Goal: Information Seeking & Learning: Learn about a topic

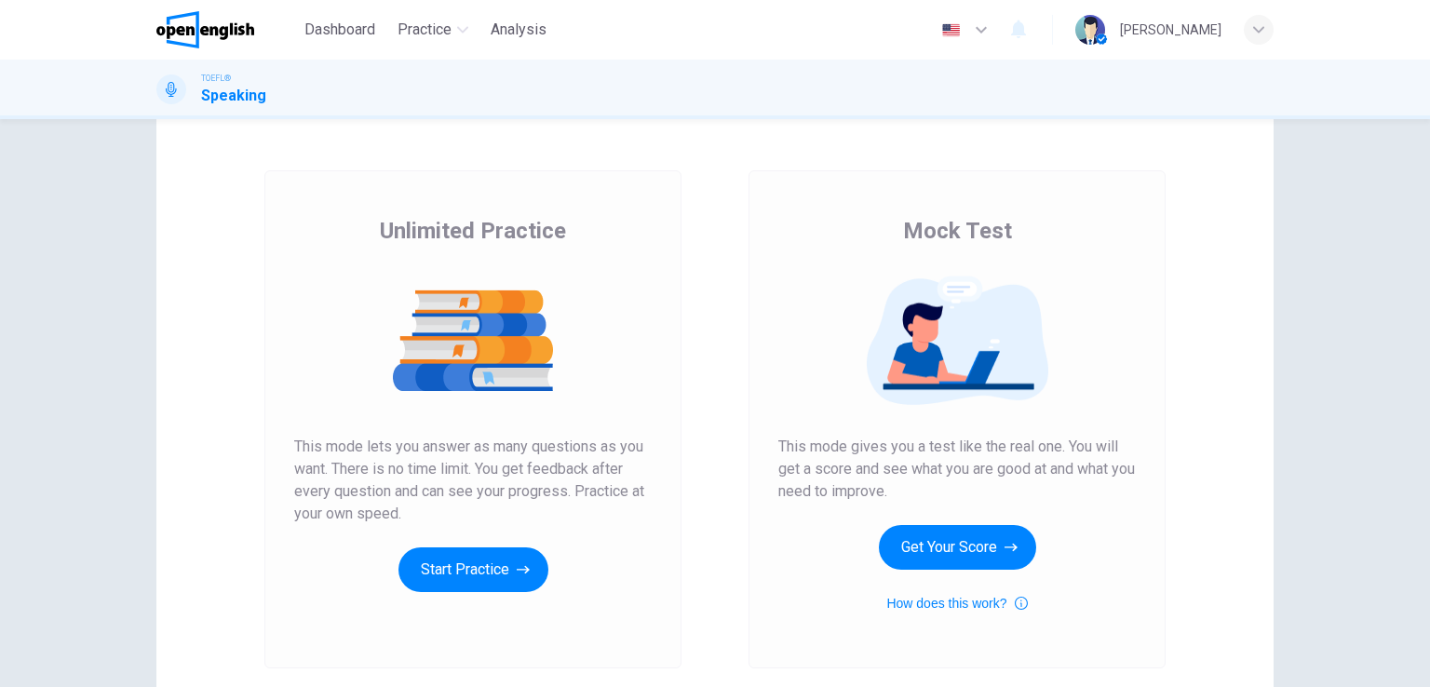
scroll to position [93, 0]
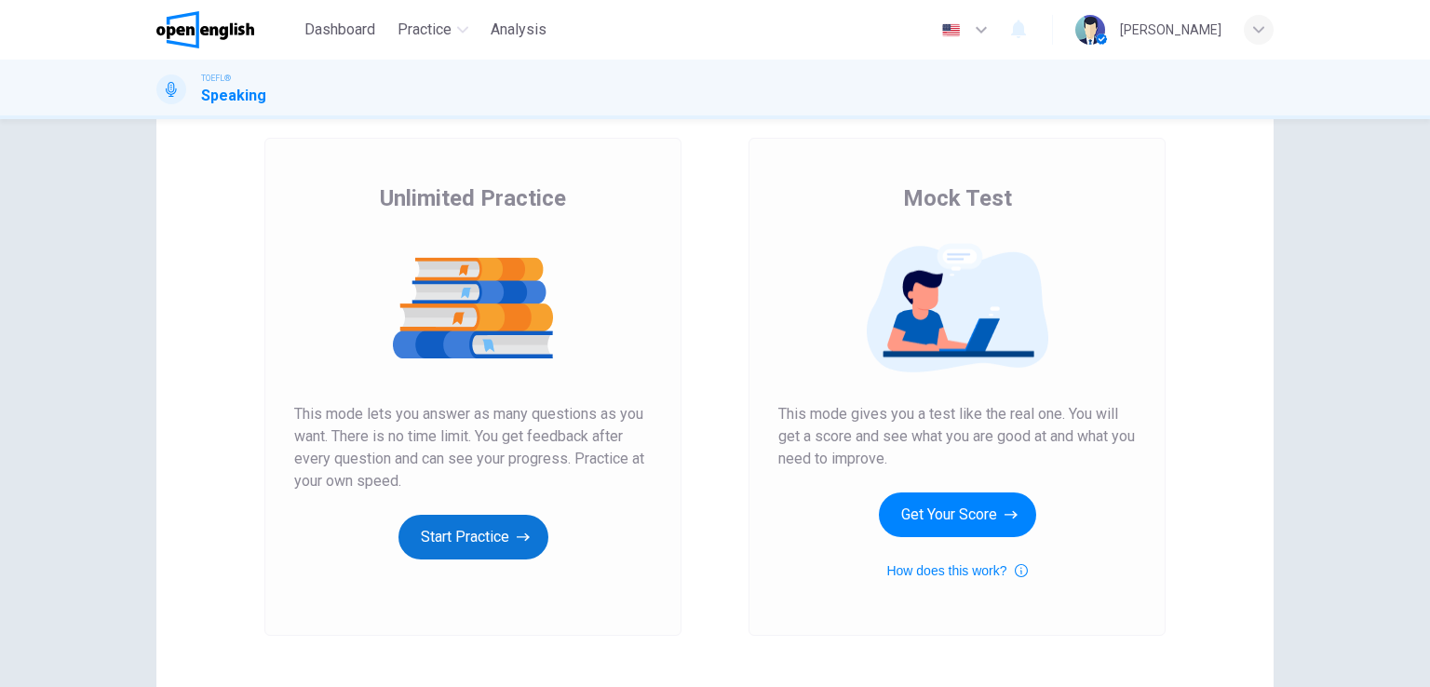
click at [495, 547] on button "Start Practice" at bounding box center [473, 537] width 150 height 45
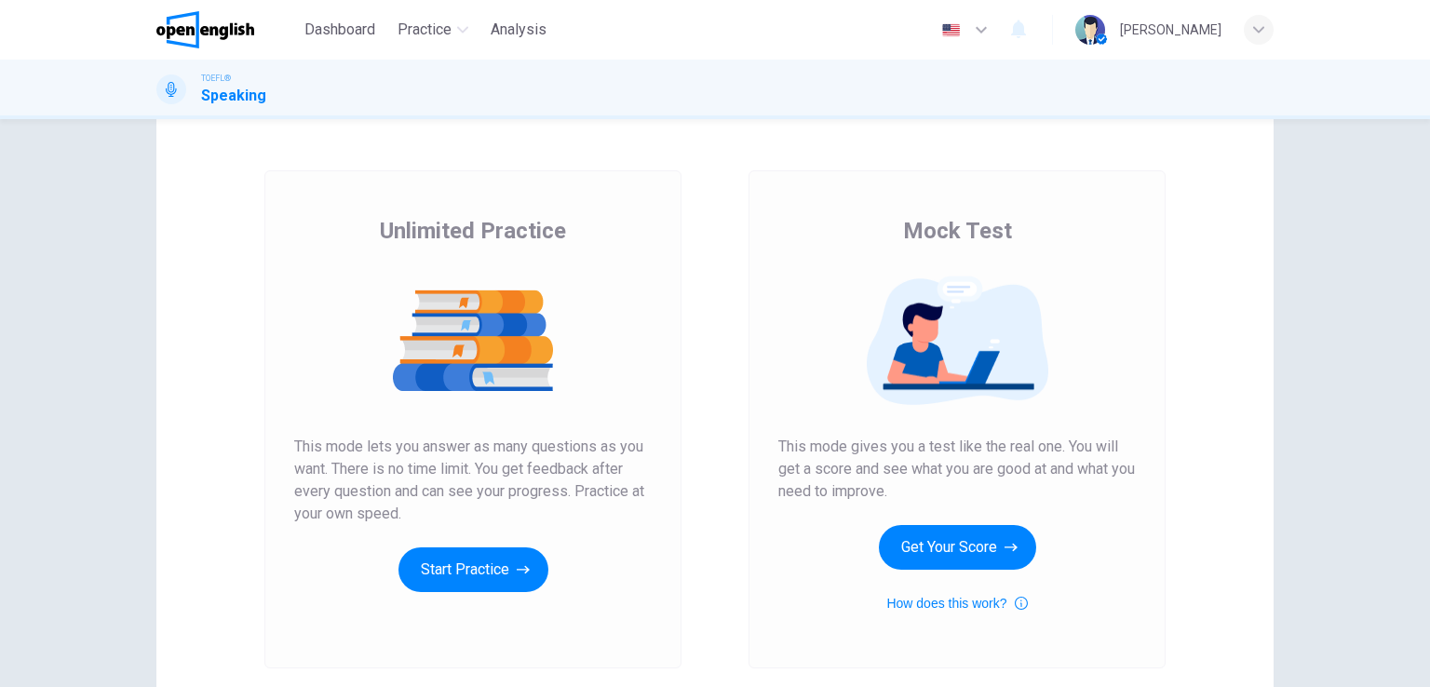
scroll to position [93, 0]
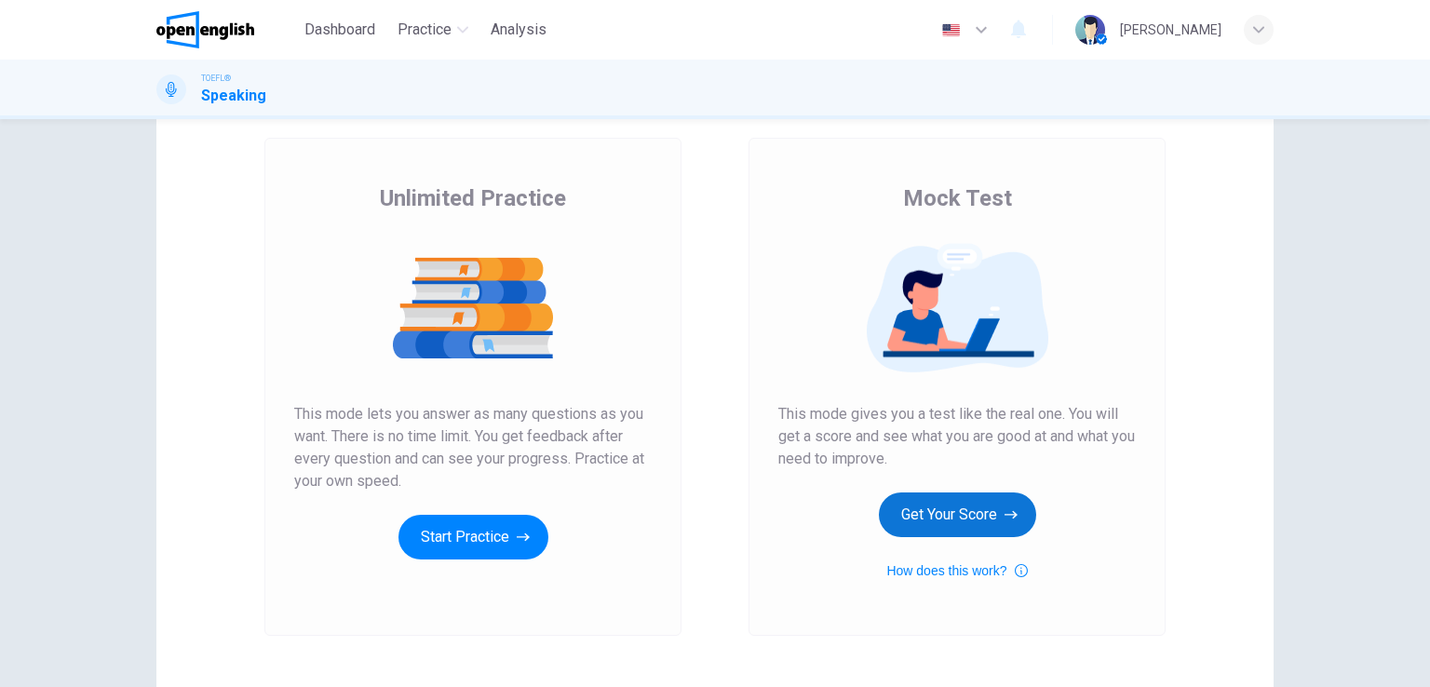
click at [911, 507] on button "Get Your Score" at bounding box center [957, 515] width 157 height 45
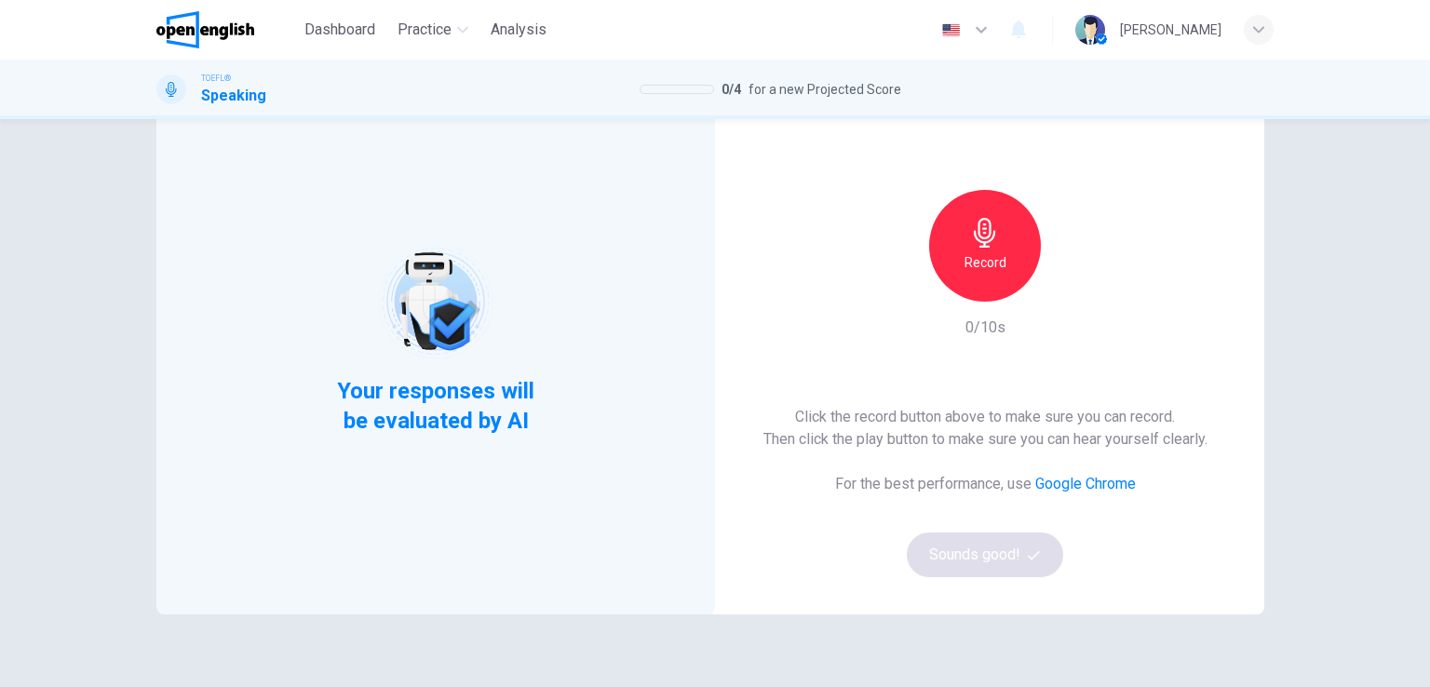
click at [995, 236] on div "Record" at bounding box center [985, 246] width 112 height 112
click at [995, 236] on div "Stop" at bounding box center [985, 246] width 112 height 112
click at [1028, 550] on icon "button" at bounding box center [1034, 555] width 12 height 12
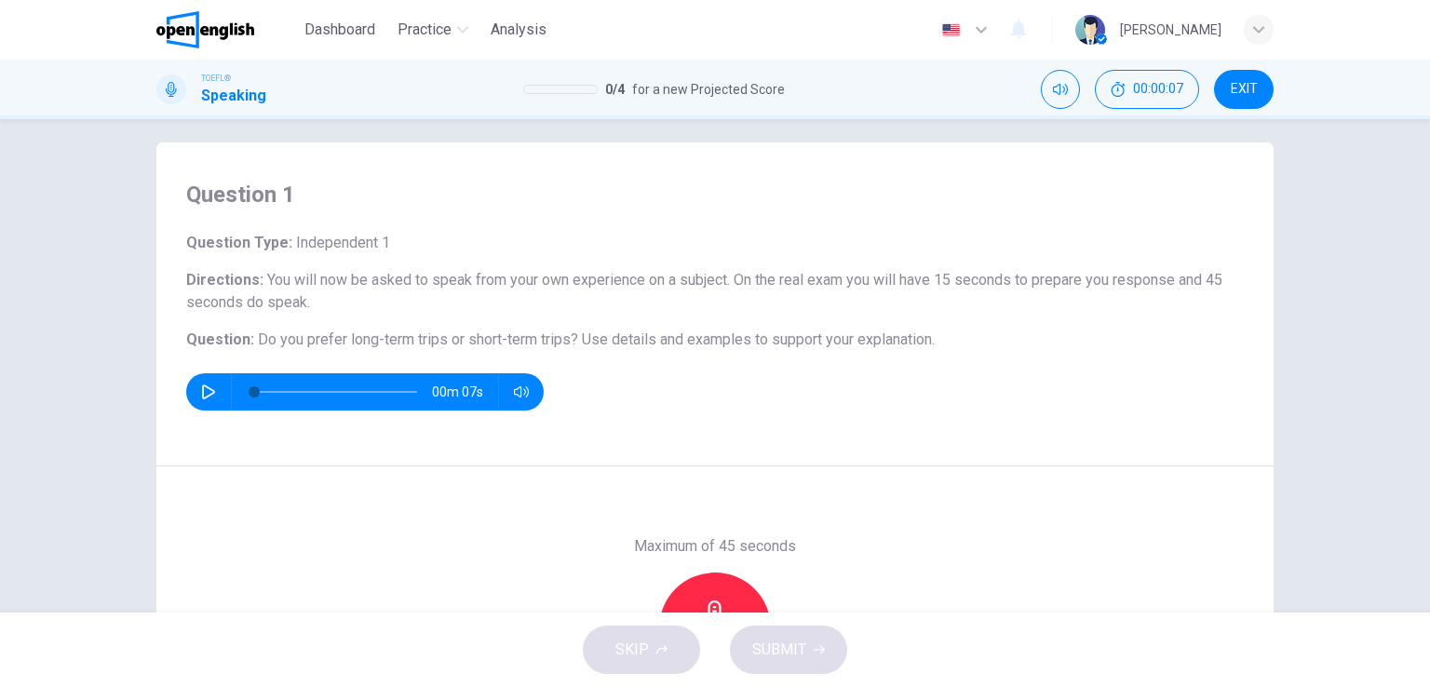
scroll to position [0, 0]
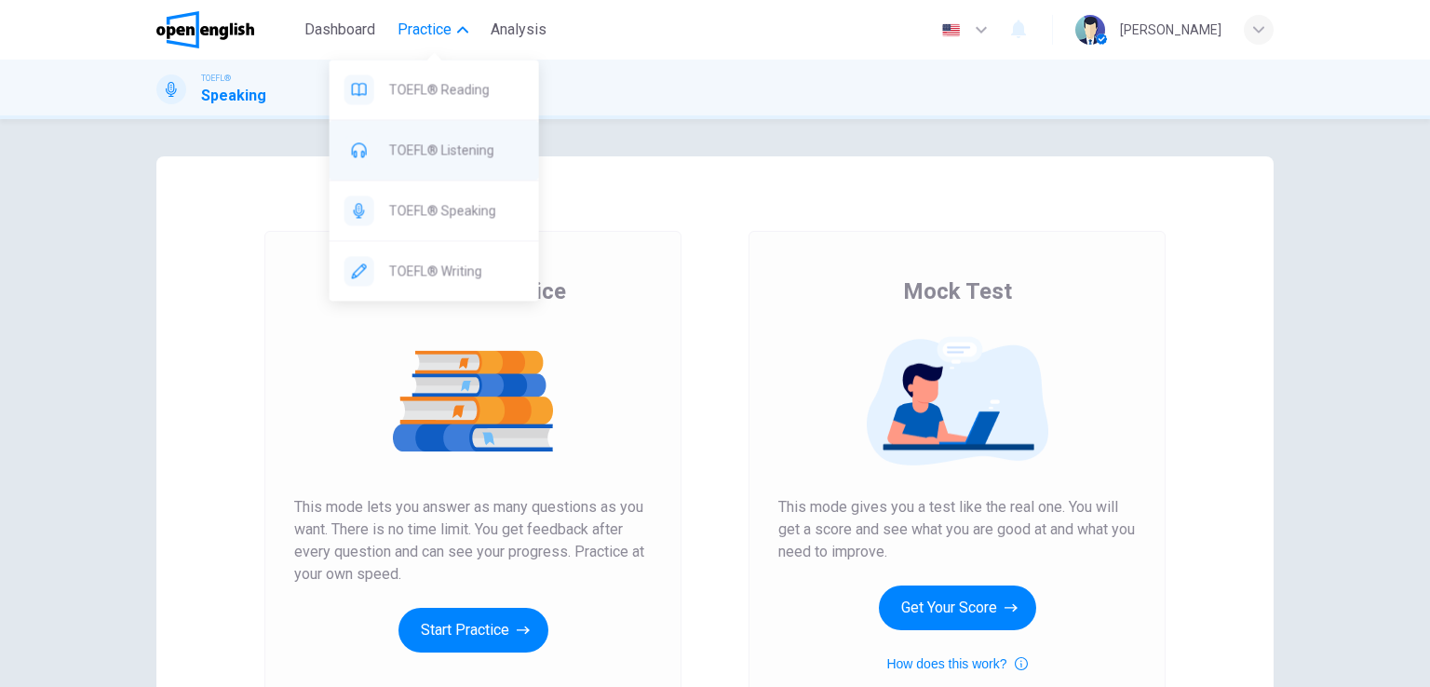
click at [478, 151] on span "TOEFL® Listening" at bounding box center [456, 150] width 135 height 22
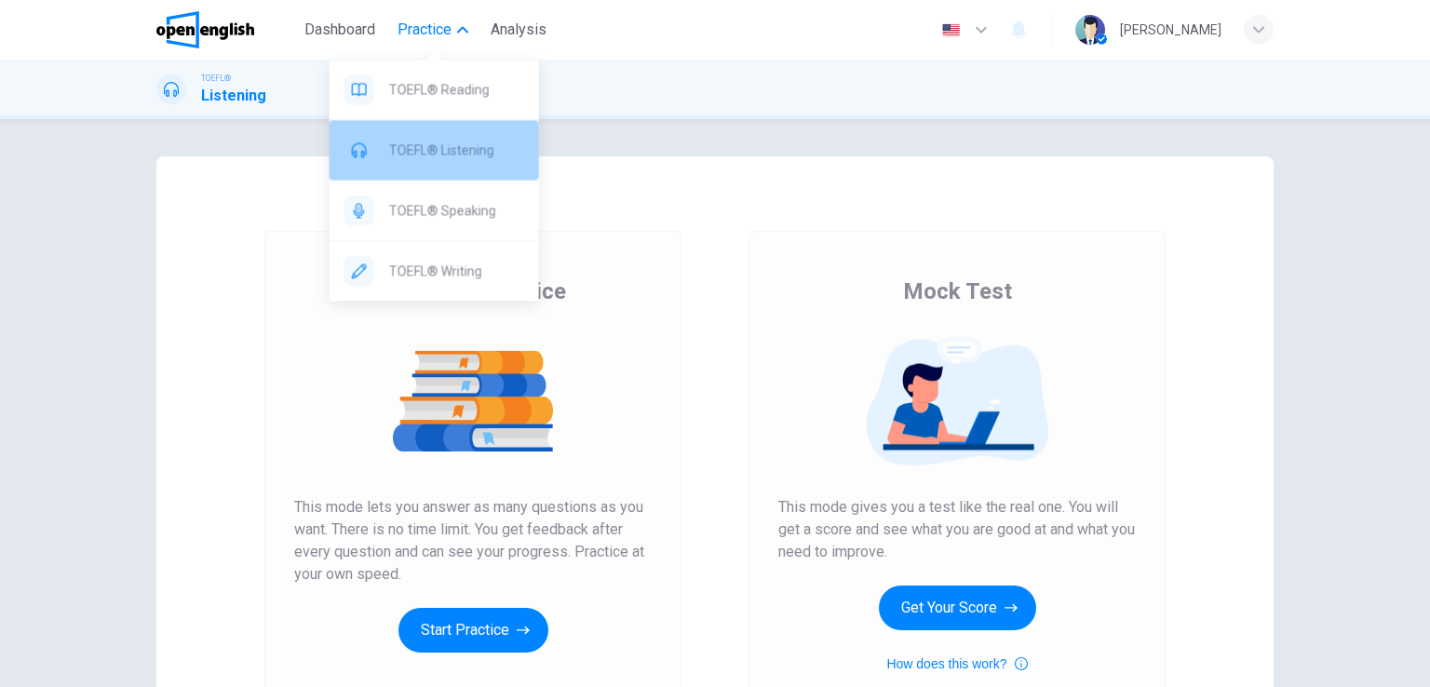
click at [440, 142] on span "TOEFL® Listening" at bounding box center [456, 150] width 135 height 22
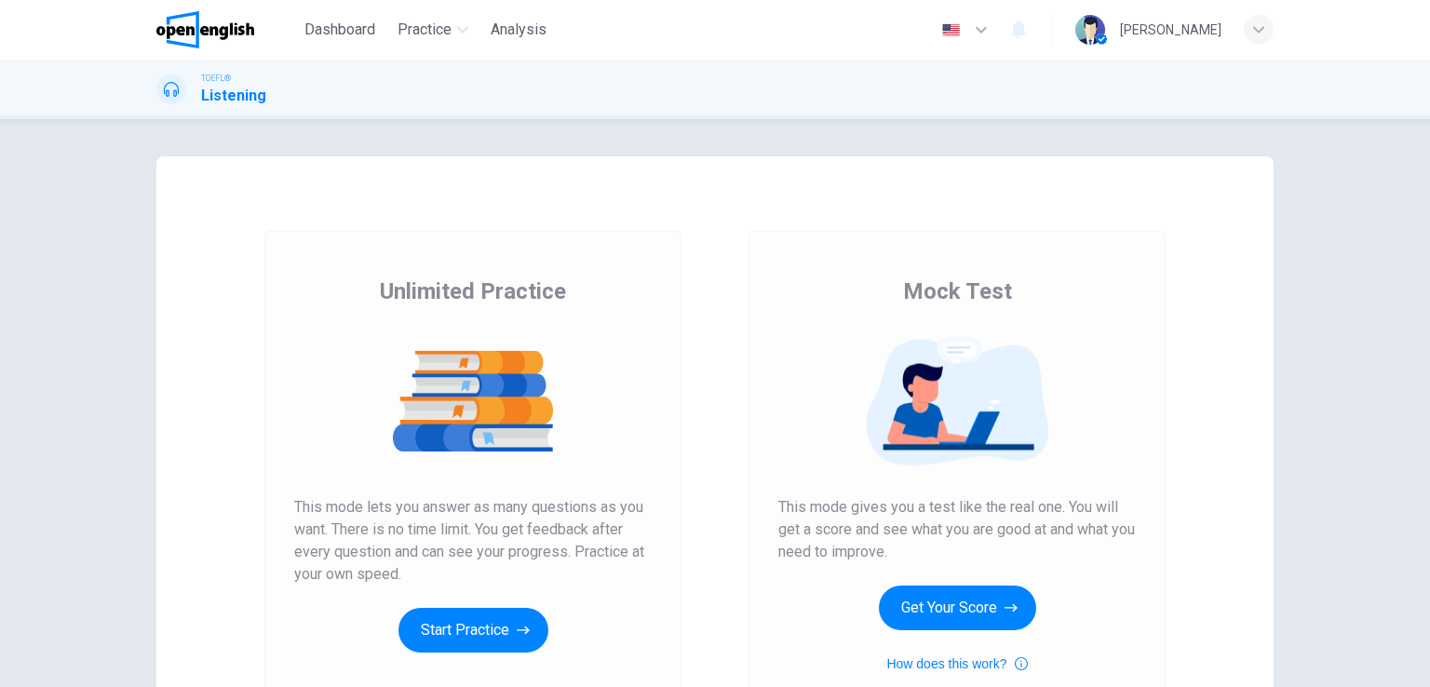
scroll to position [93, 0]
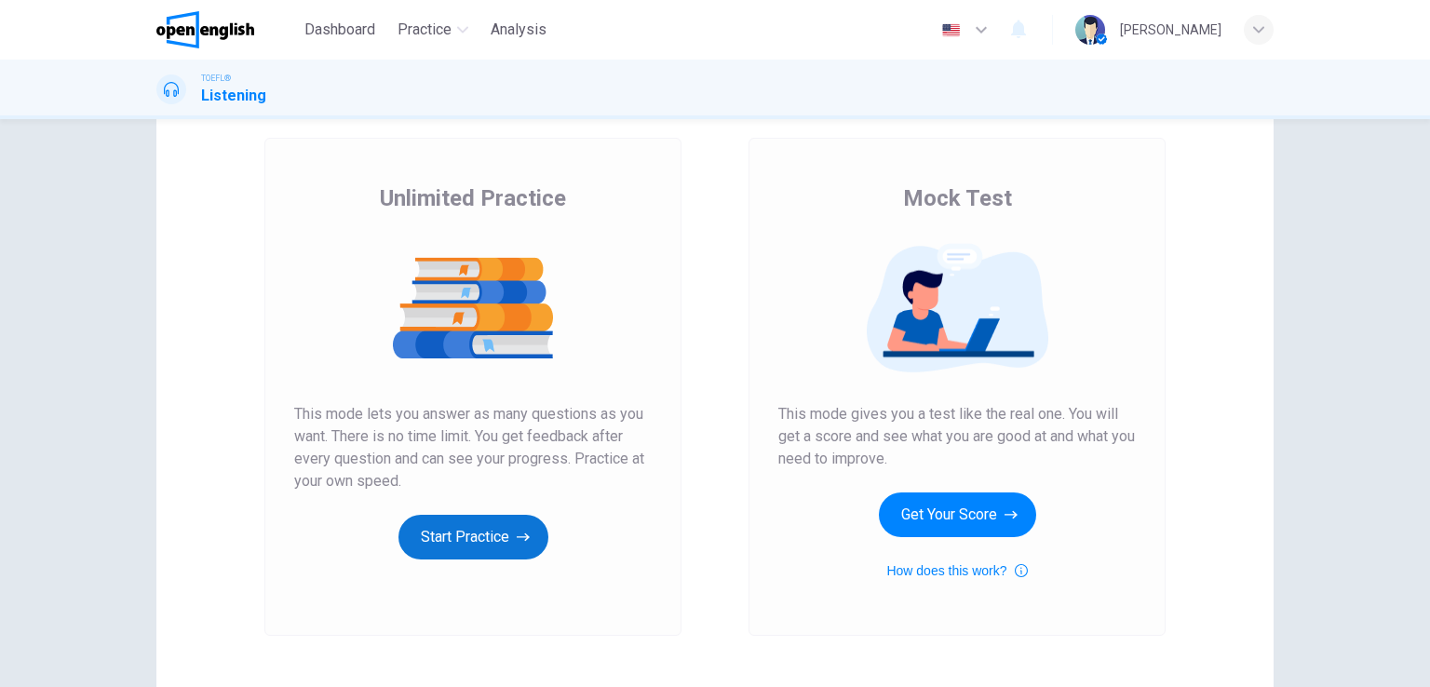
click at [501, 522] on button "Start Practice" at bounding box center [473, 537] width 150 height 45
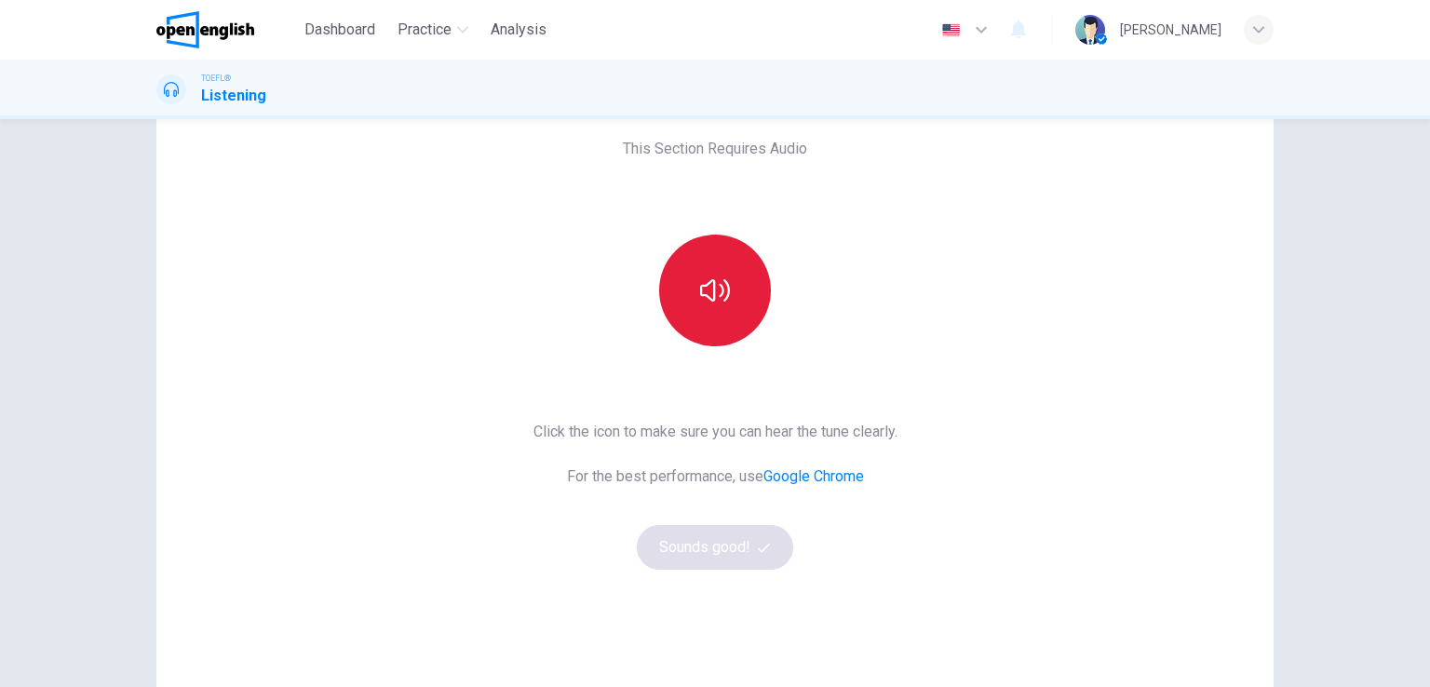
click at [725, 263] on button "button" at bounding box center [715, 291] width 112 height 112
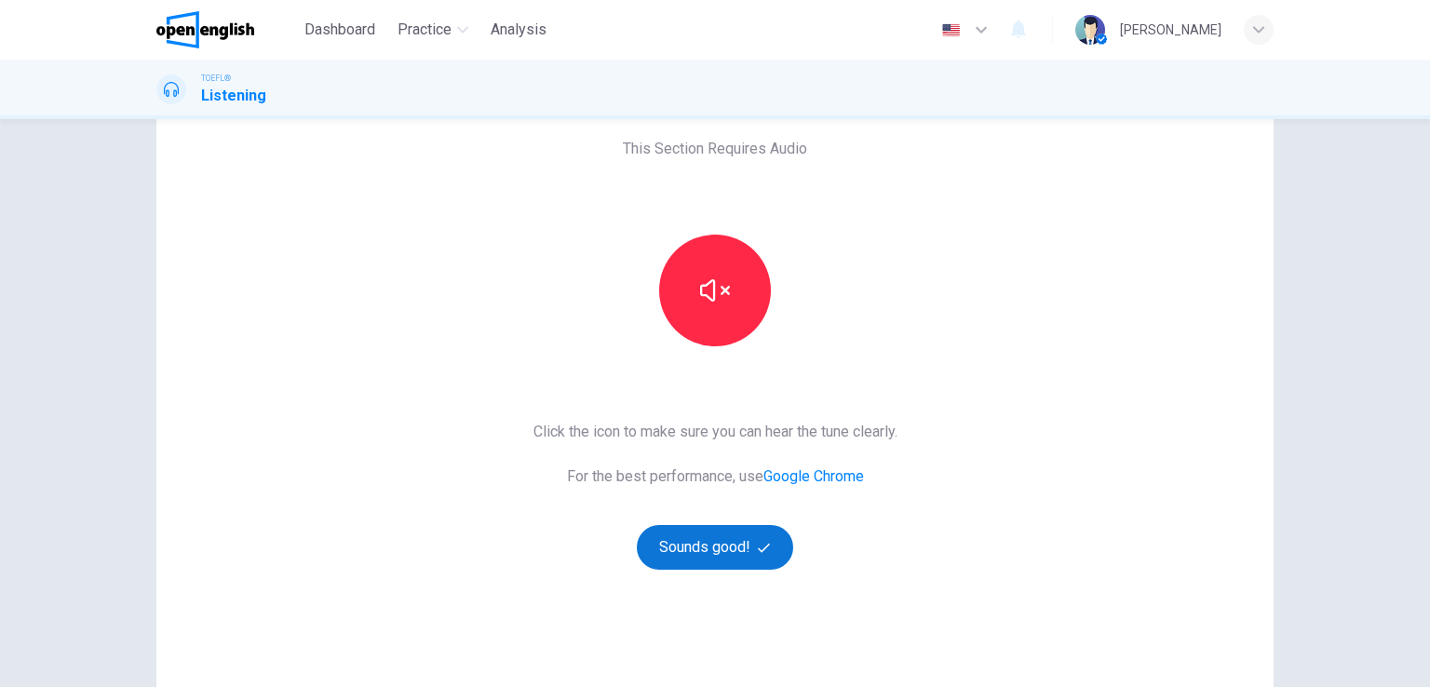
click at [711, 560] on button "Sounds good!" at bounding box center [715, 547] width 156 height 45
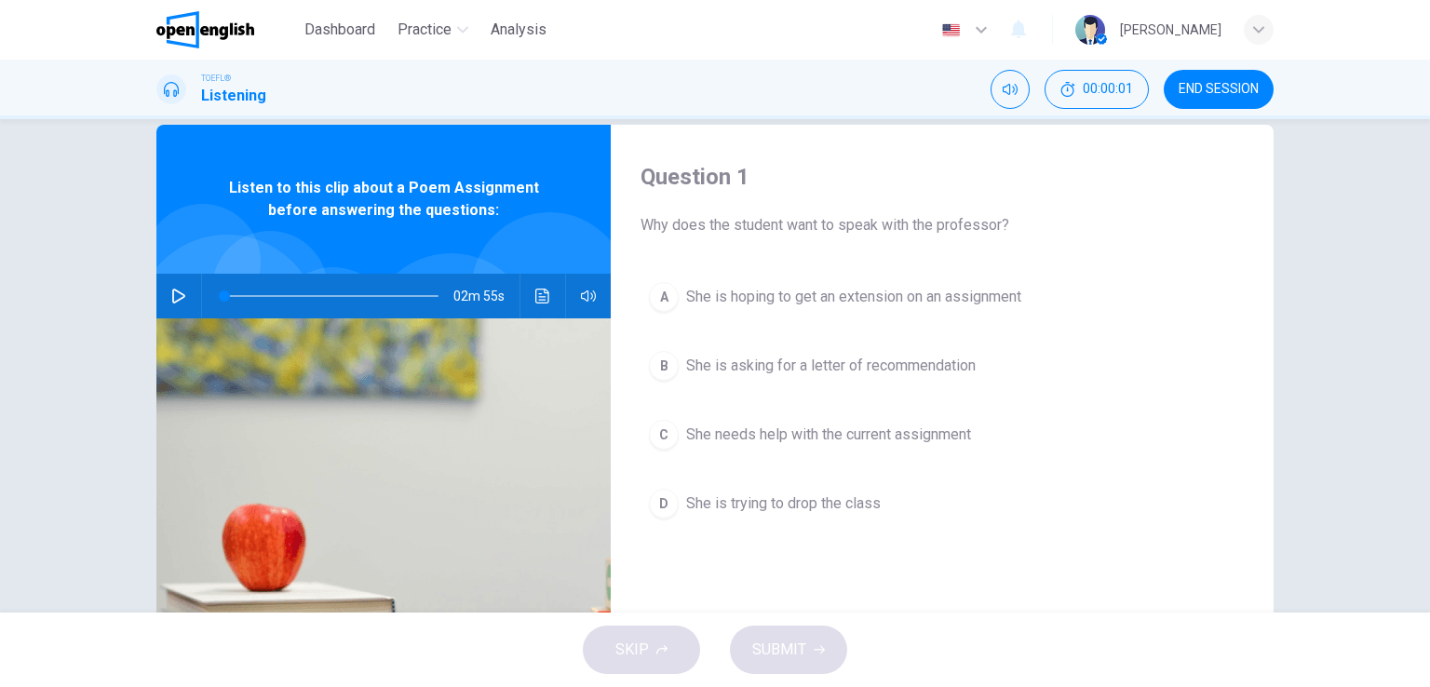
scroll to position [0, 0]
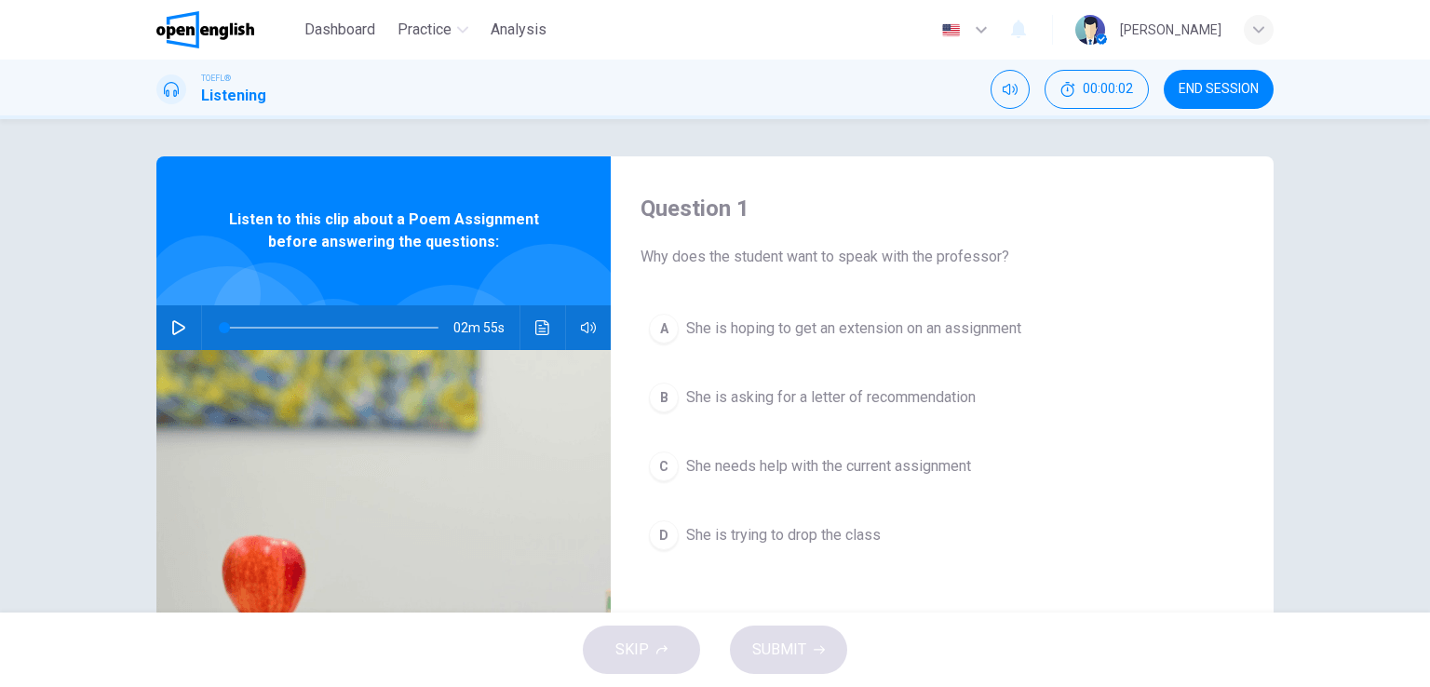
click at [175, 321] on icon "button" at bounding box center [178, 327] width 15 height 15
type input "**"
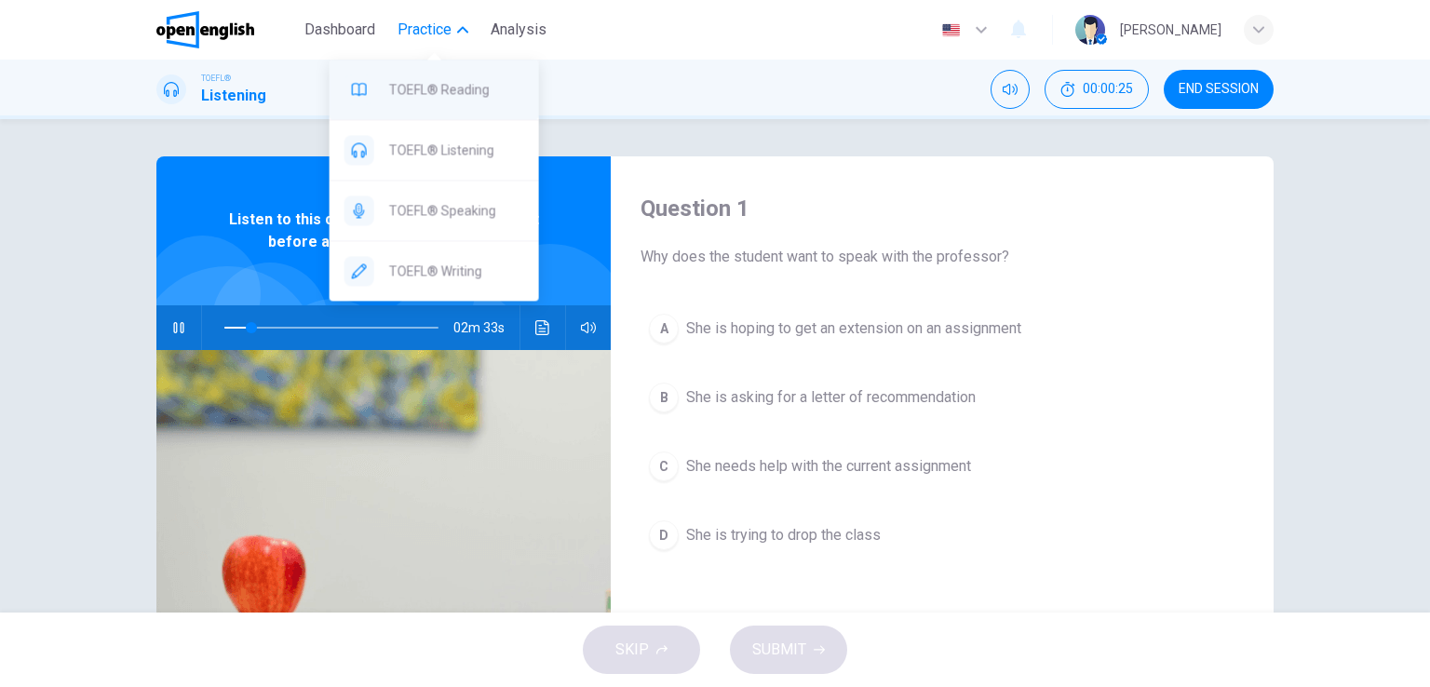
click at [425, 81] on span "TOEFL® Reading" at bounding box center [456, 89] width 135 height 22
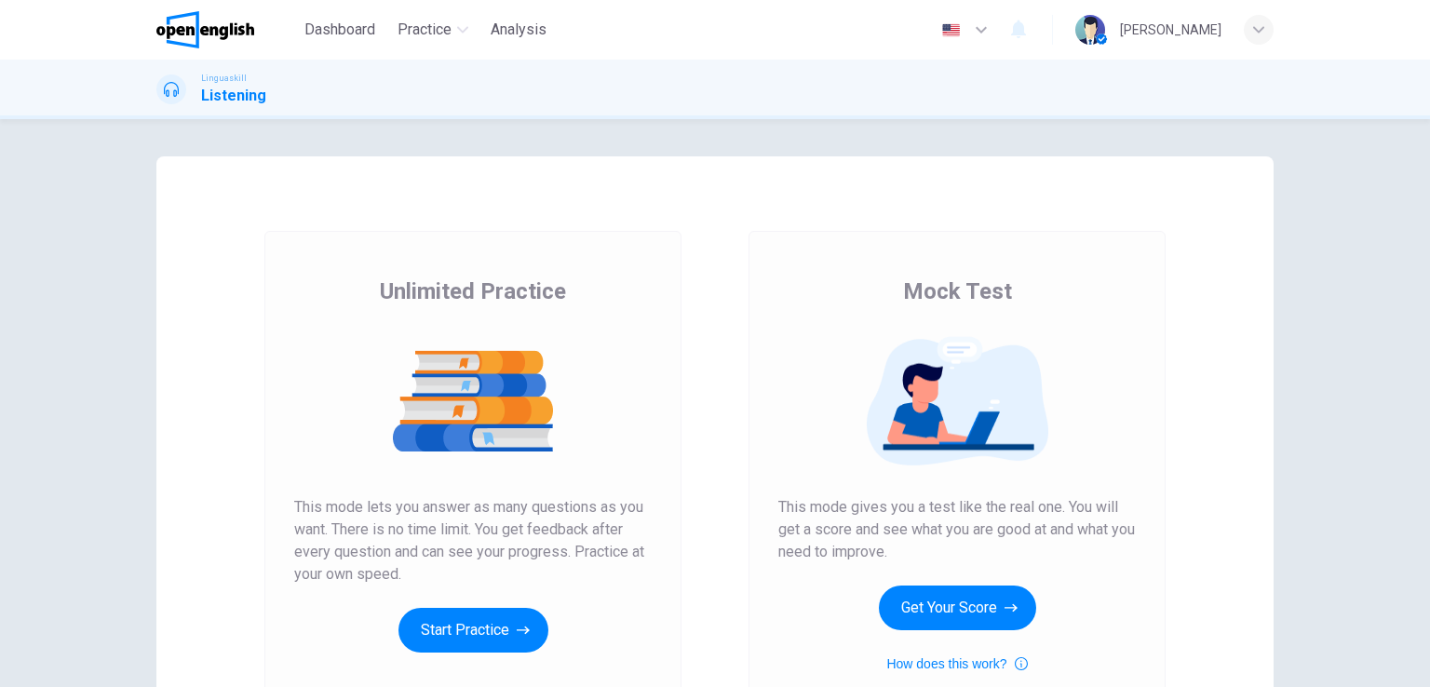
scroll to position [93, 0]
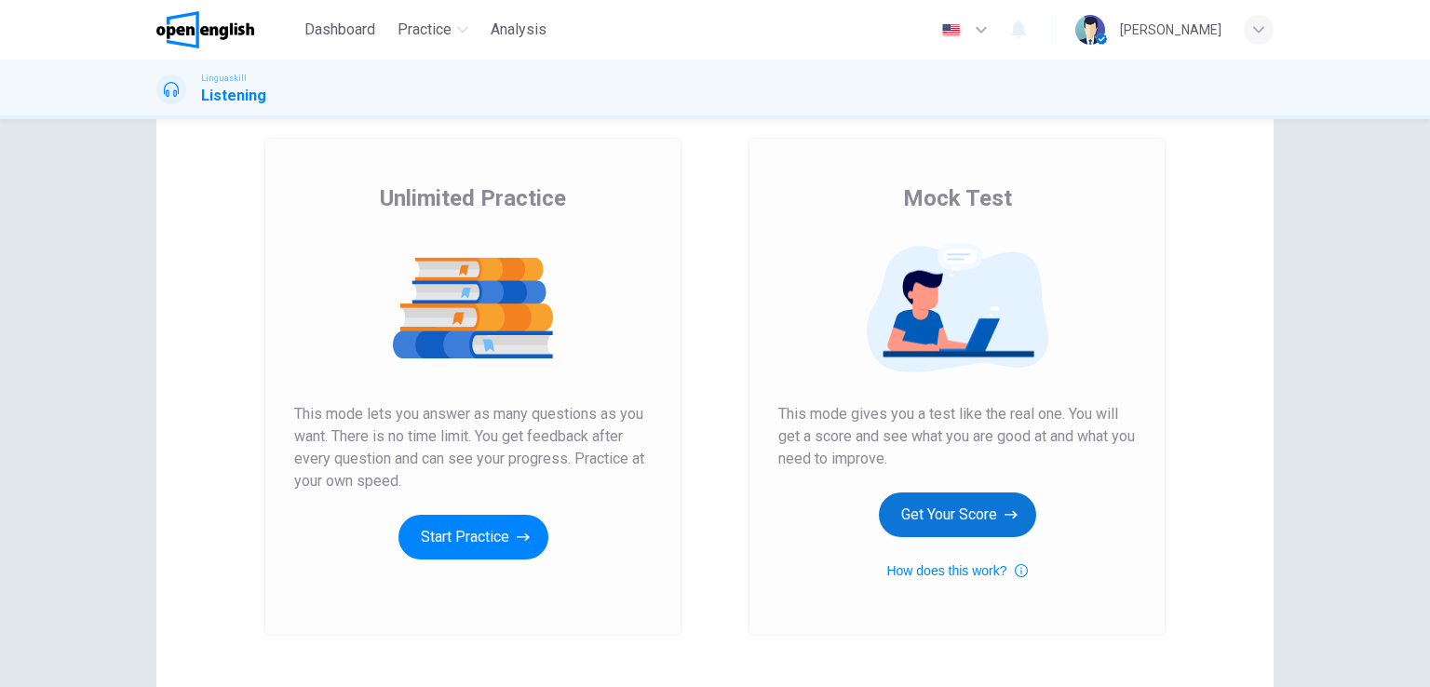
click at [897, 508] on button "Get Your Score" at bounding box center [957, 515] width 157 height 45
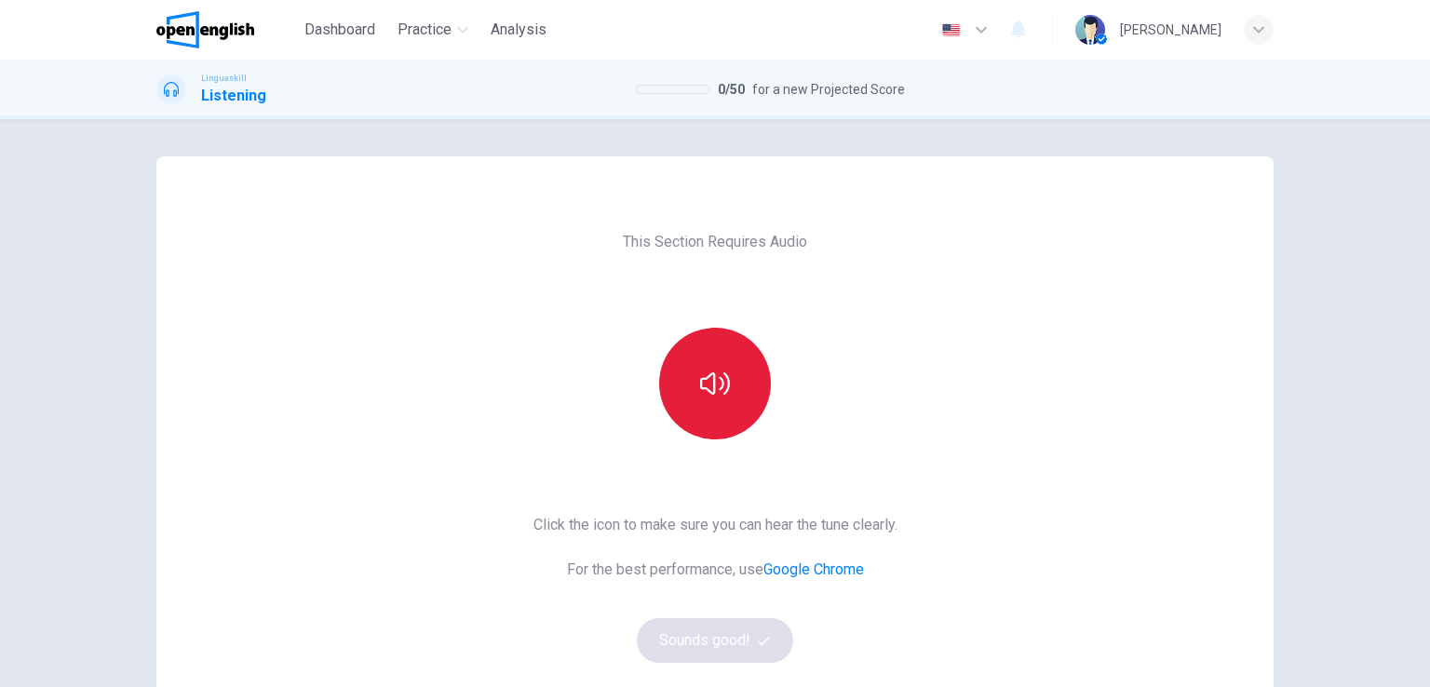
click at [693, 407] on button "button" at bounding box center [715, 384] width 112 height 112
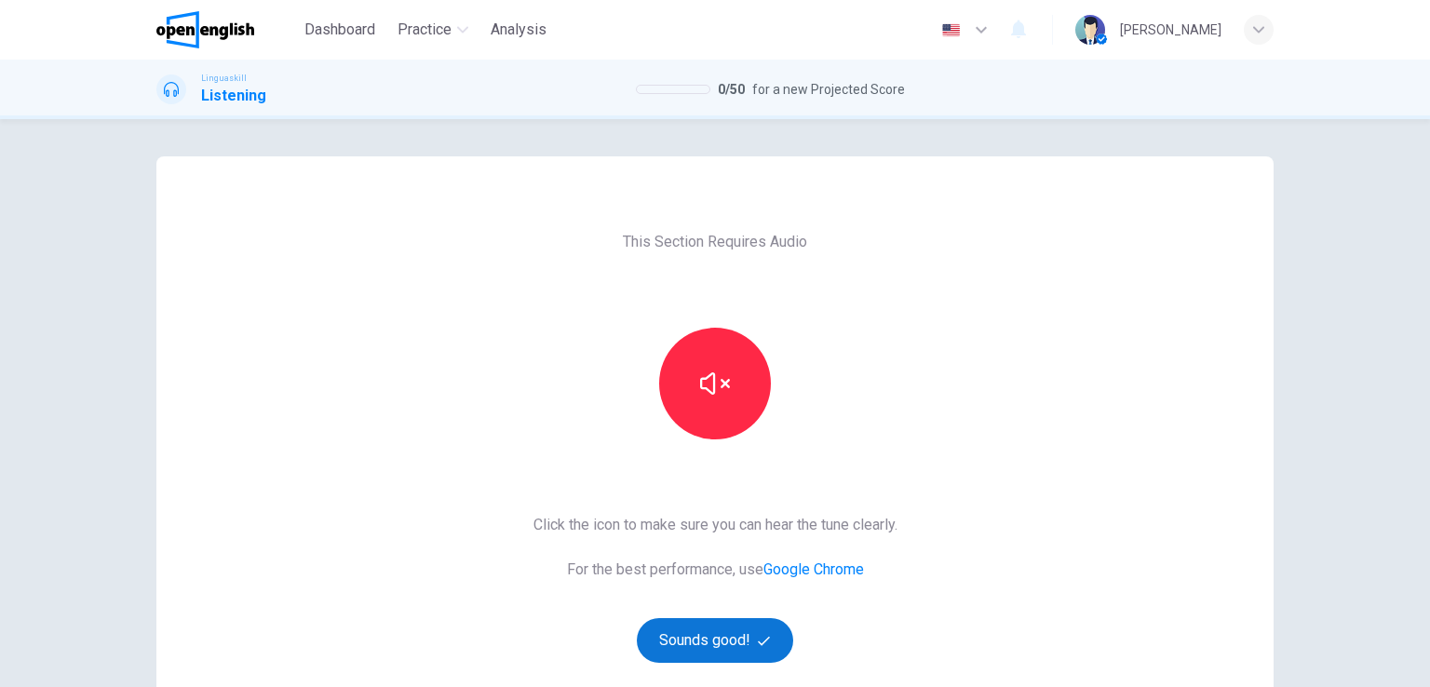
click at [696, 645] on button "Sounds good!" at bounding box center [715, 640] width 156 height 45
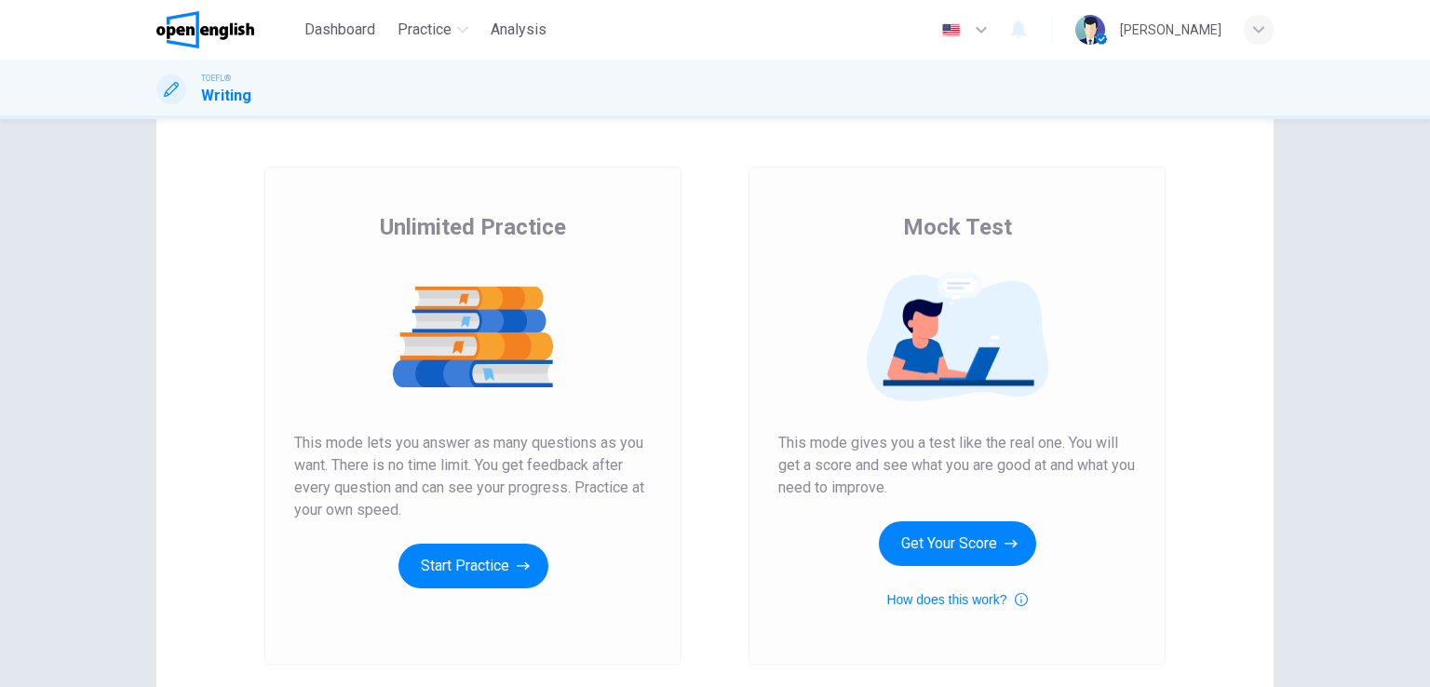
scroll to position [186, 0]
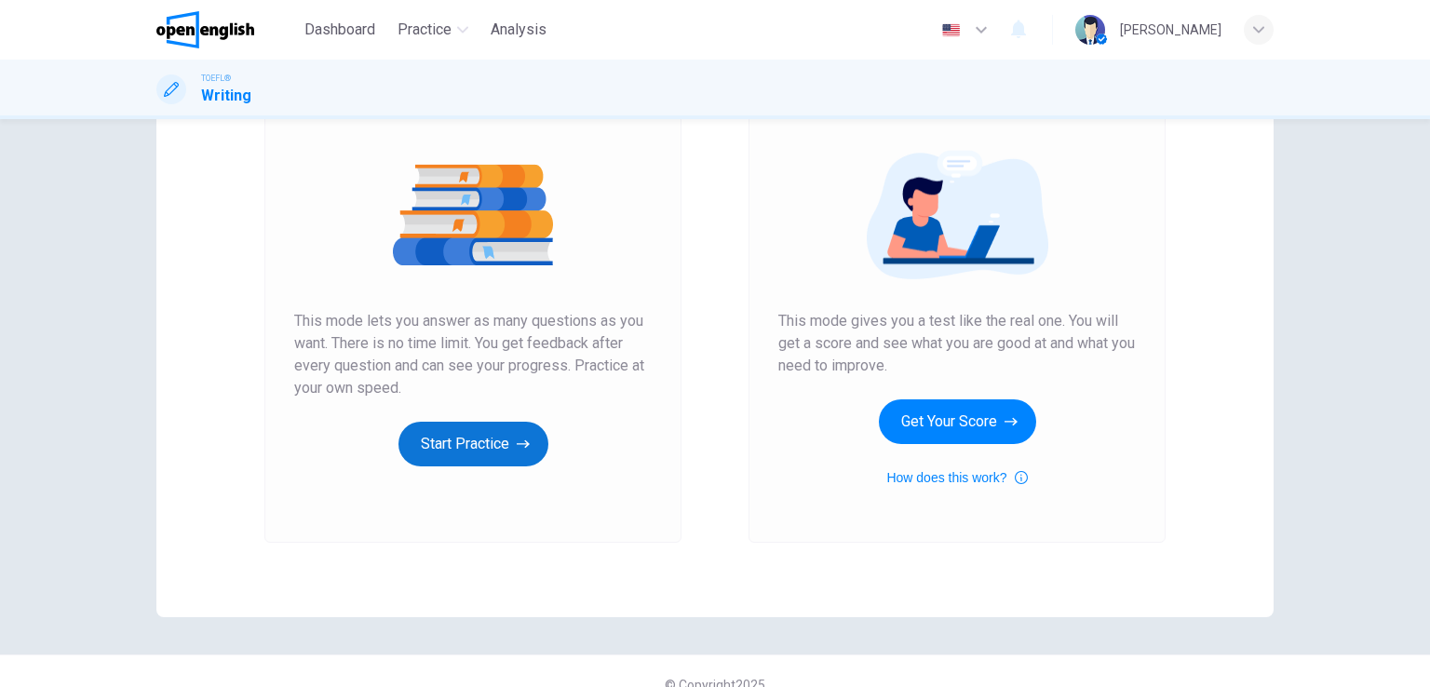
click at [442, 437] on button "Start Practice" at bounding box center [473, 444] width 150 height 45
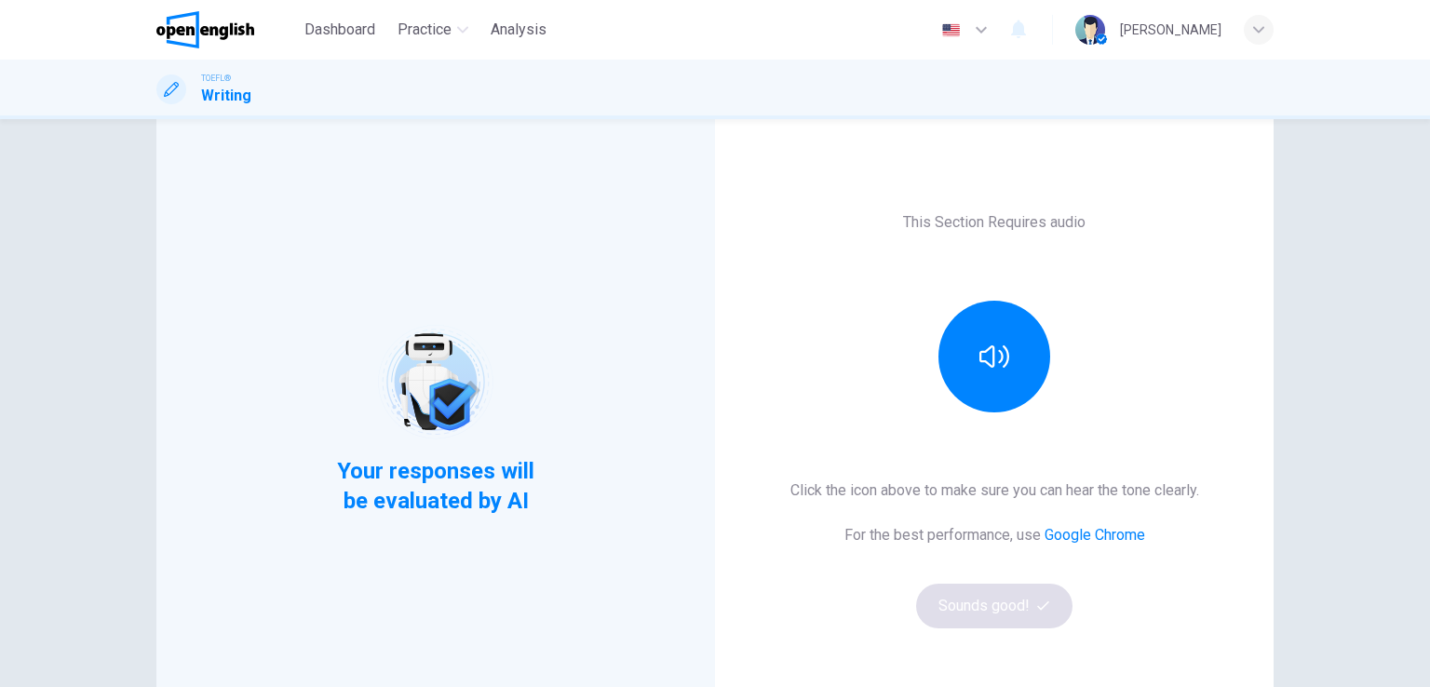
scroll to position [93, 0]
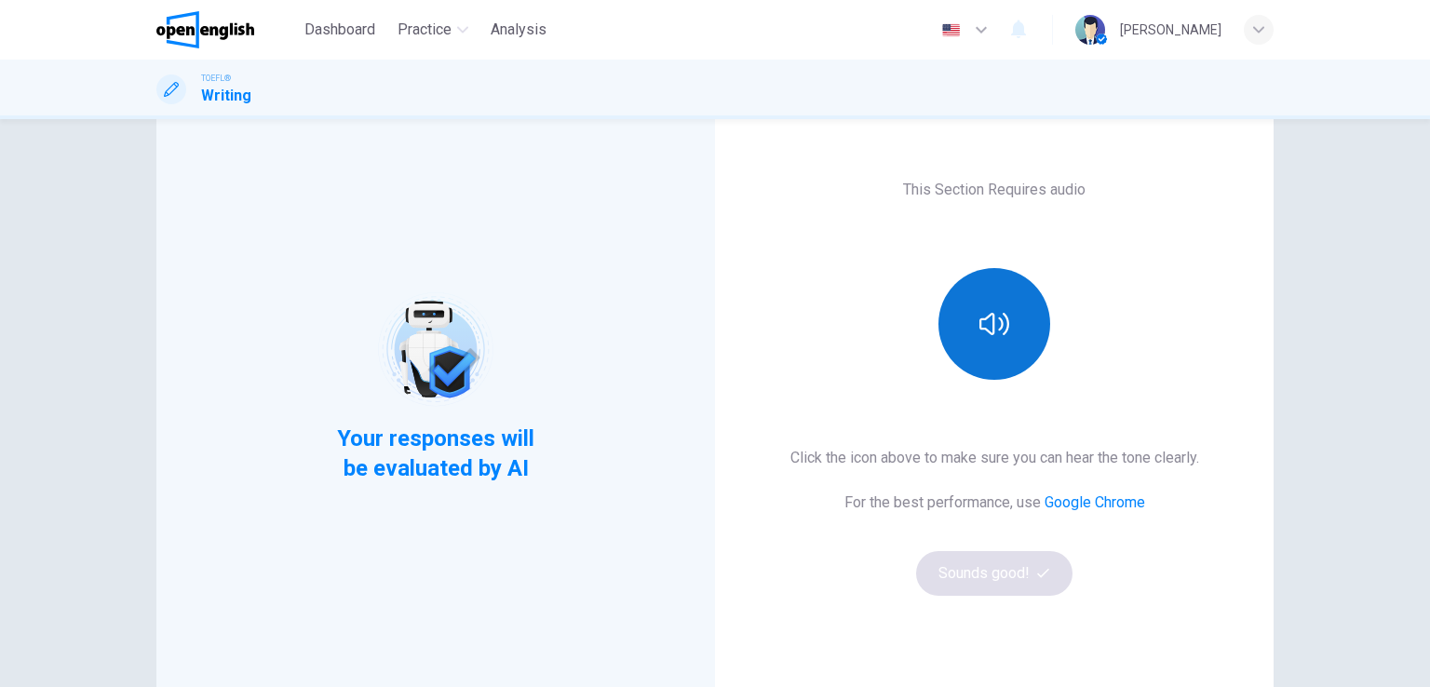
click at [984, 327] on icon "button" at bounding box center [994, 324] width 30 height 30
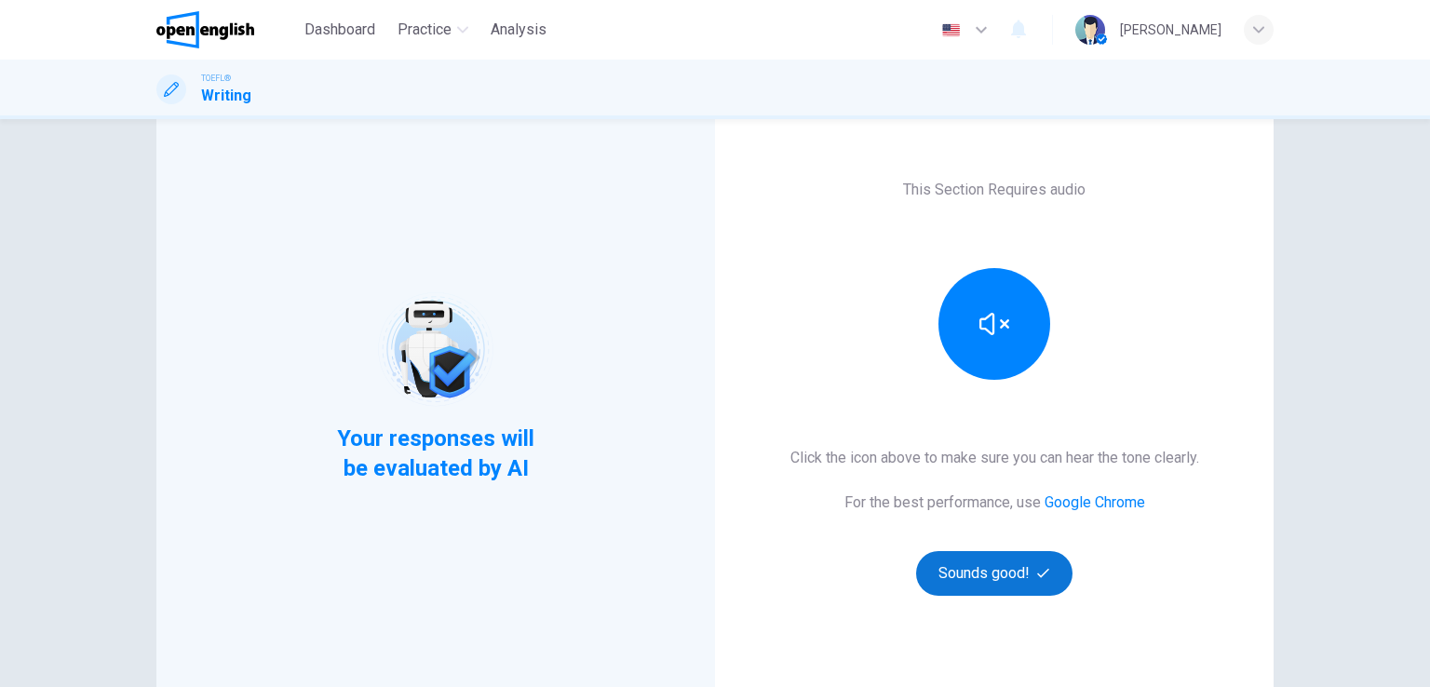
click at [985, 574] on button "Sounds good!" at bounding box center [994, 573] width 156 height 45
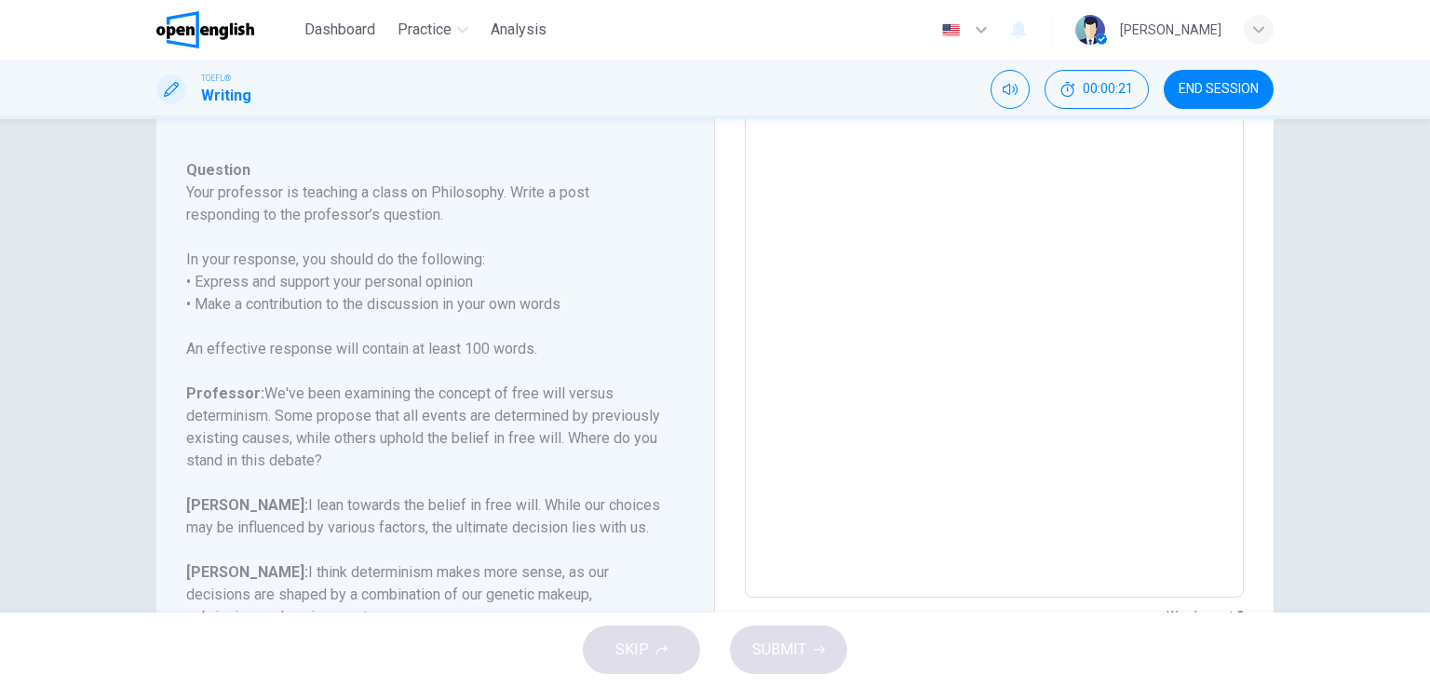
scroll to position [335, 0]
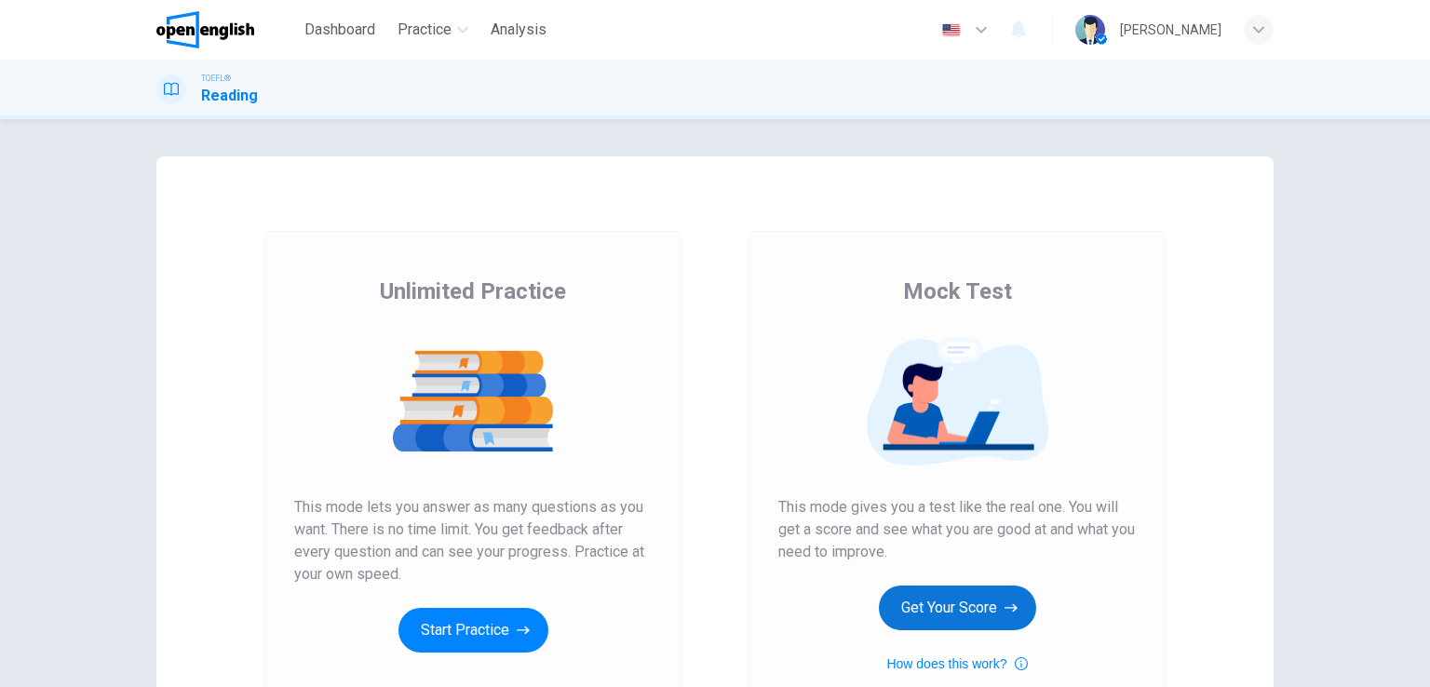
click at [953, 595] on button "Get Your Score" at bounding box center [957, 608] width 157 height 45
